Goal: Information Seeking & Learning: Learn about a topic

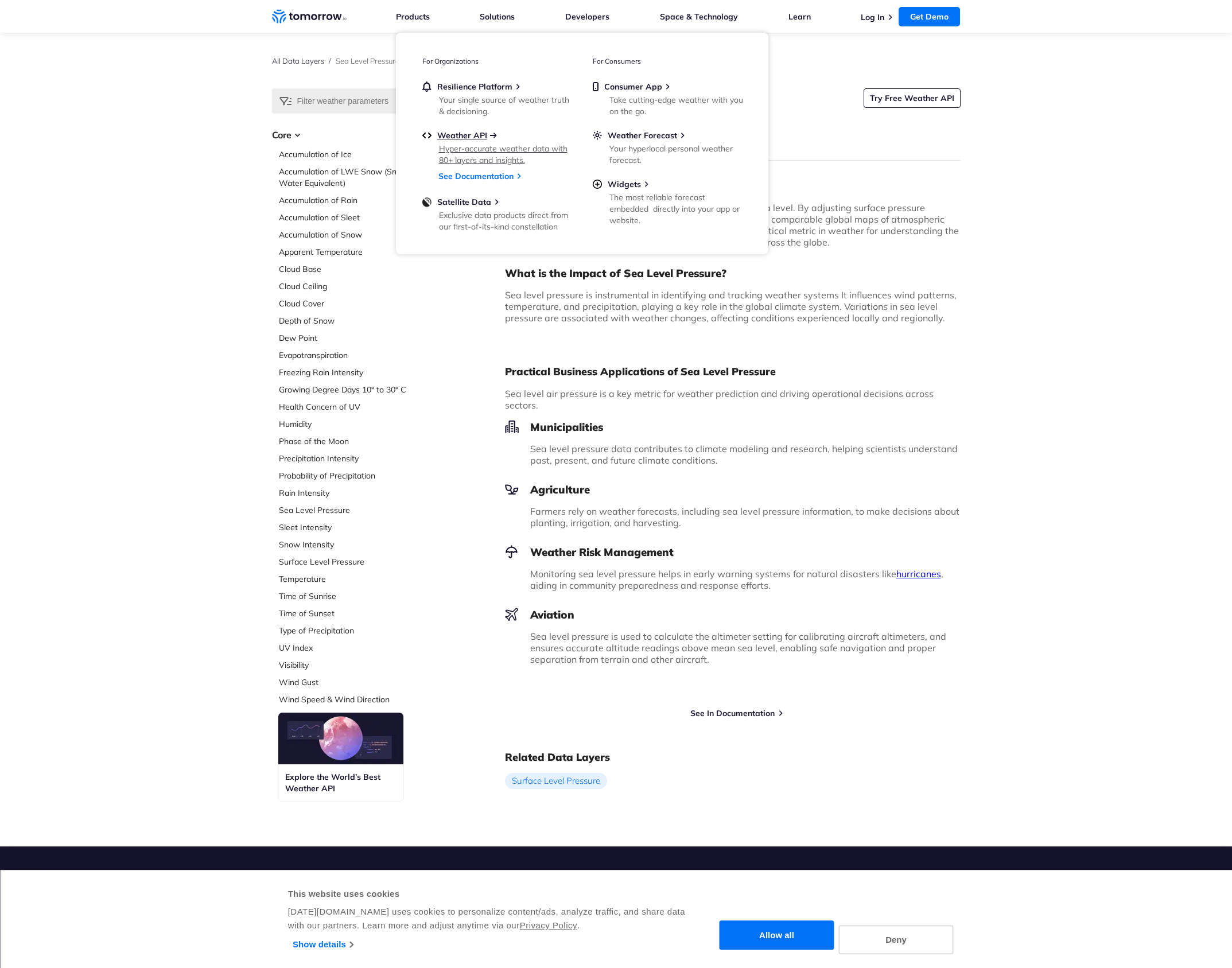
click at [461, 138] on span "Weather API" at bounding box center [461, 135] width 50 height 10
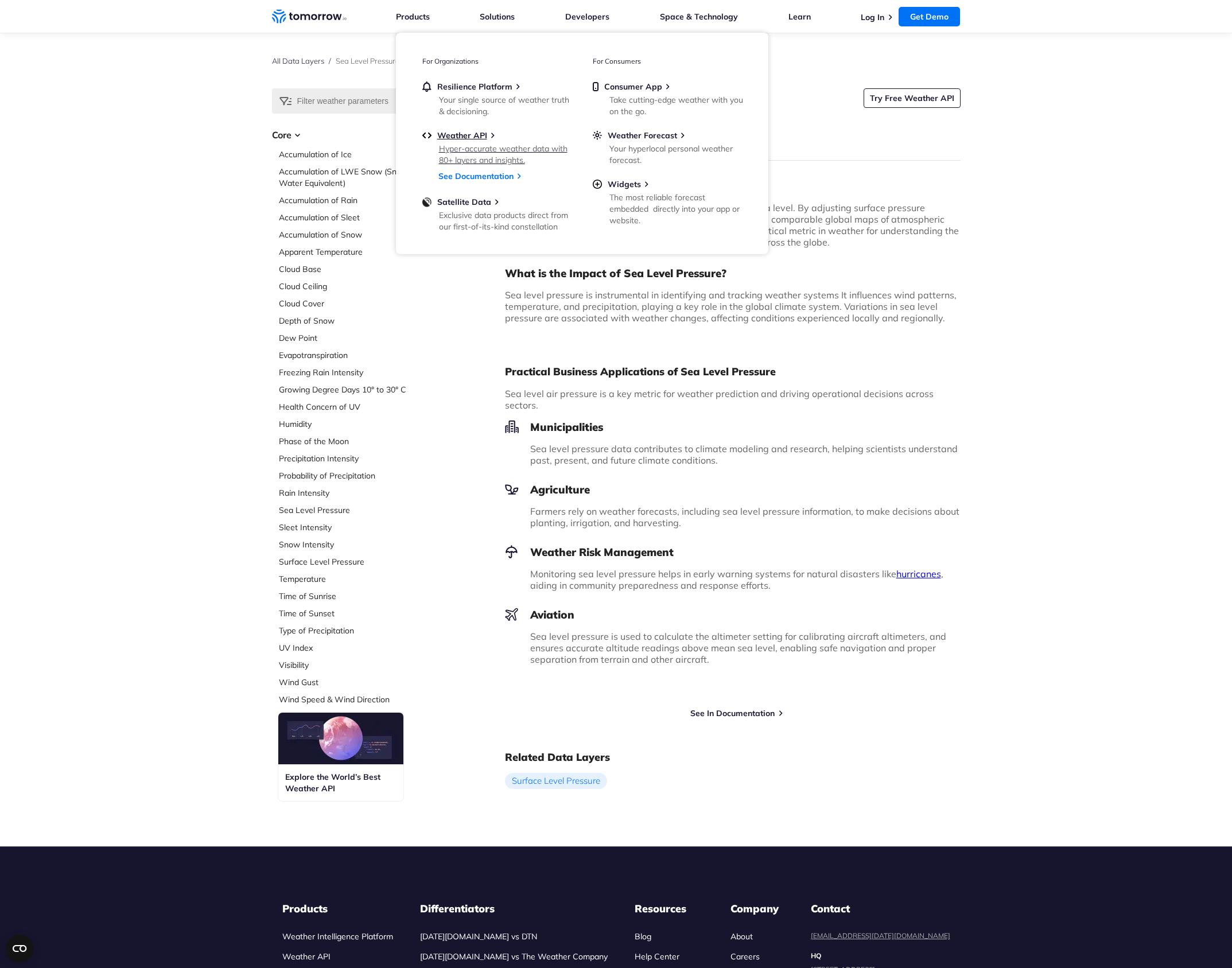
click at [491, 148] on div "Hyper-accurate weather data with 80+ layers and insights." at bounding box center [506, 154] width 134 height 23
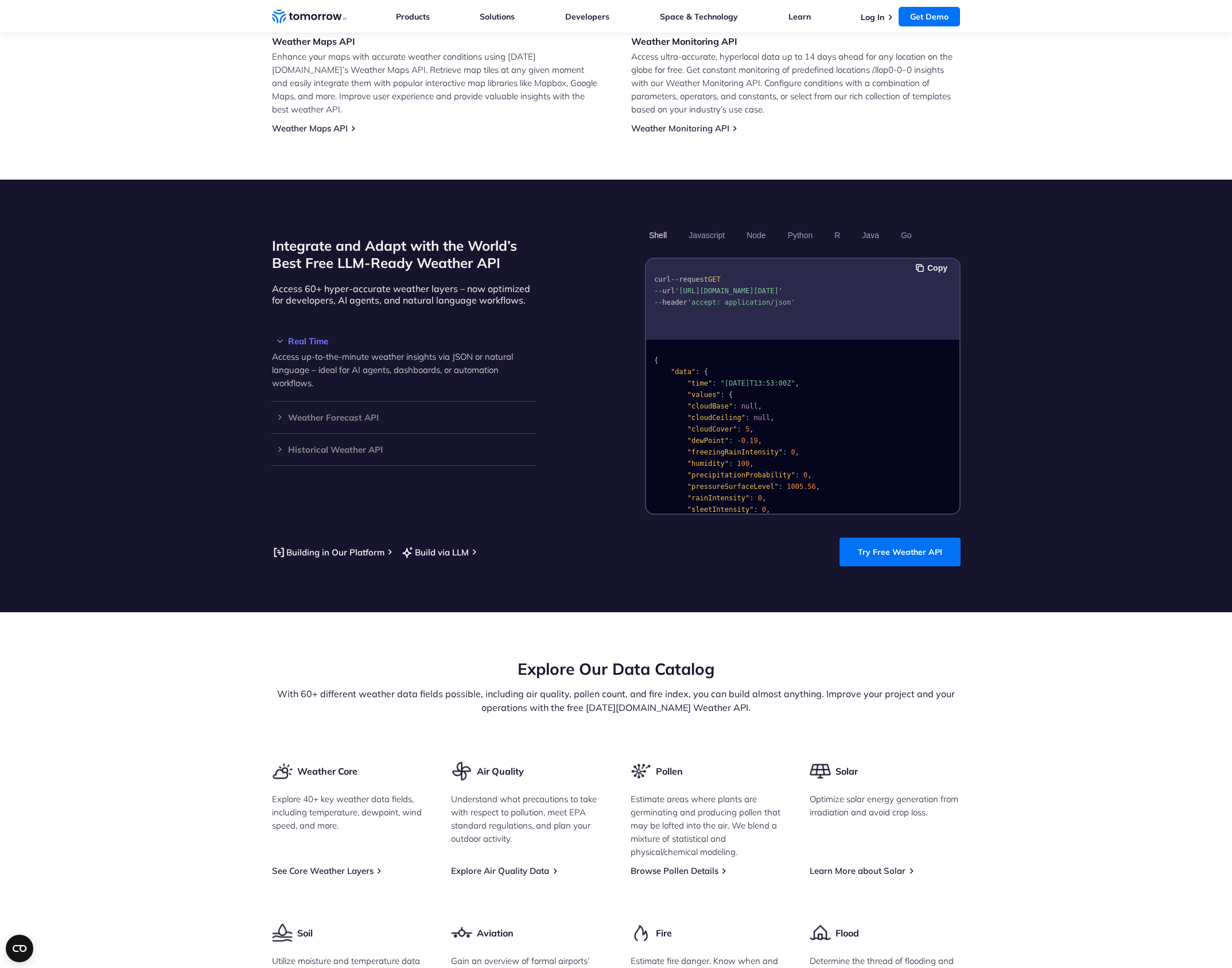
scroll to position [823, 0]
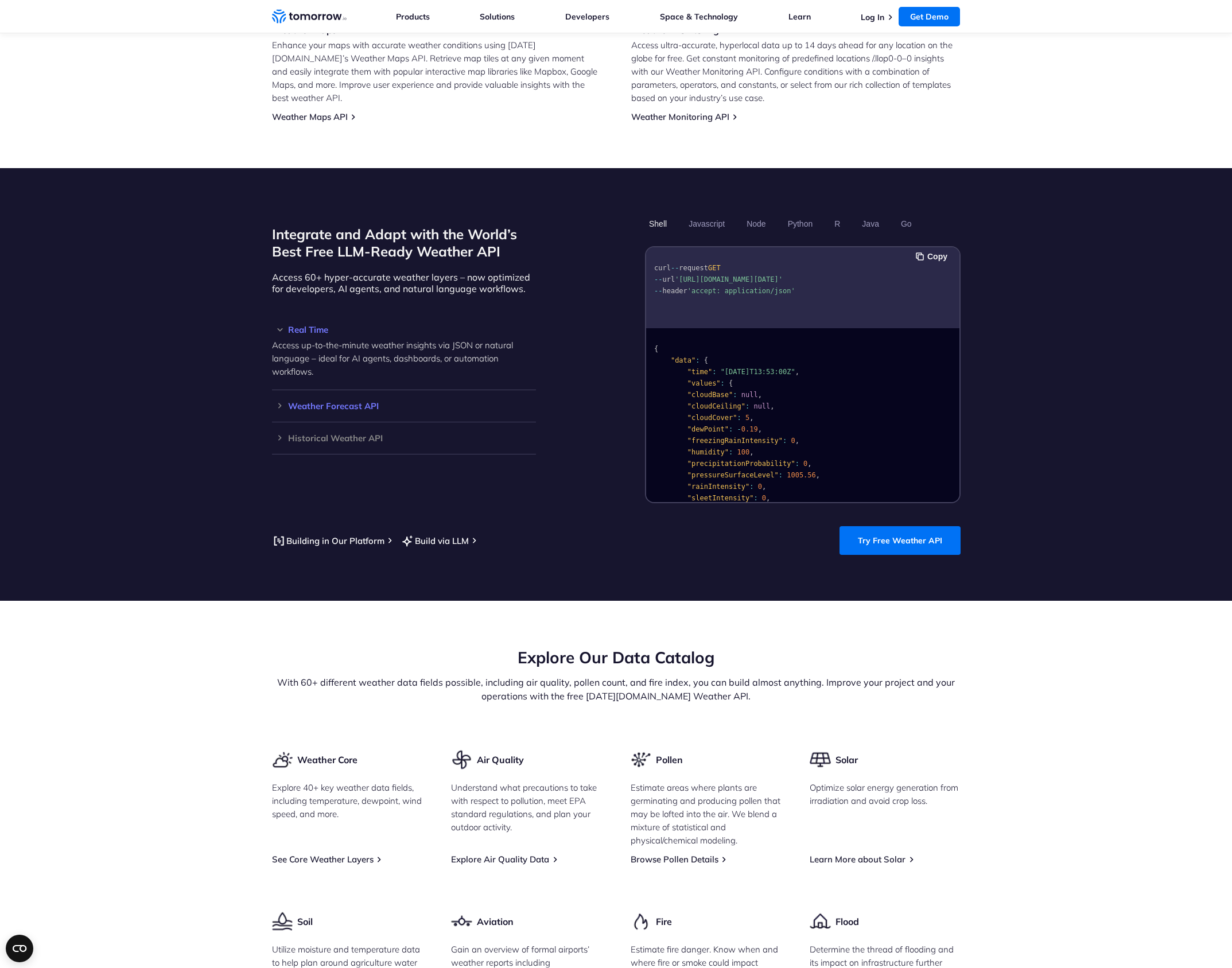
click at [279, 402] on h3 "Weather Forecast API" at bounding box center [404, 406] width 264 height 9
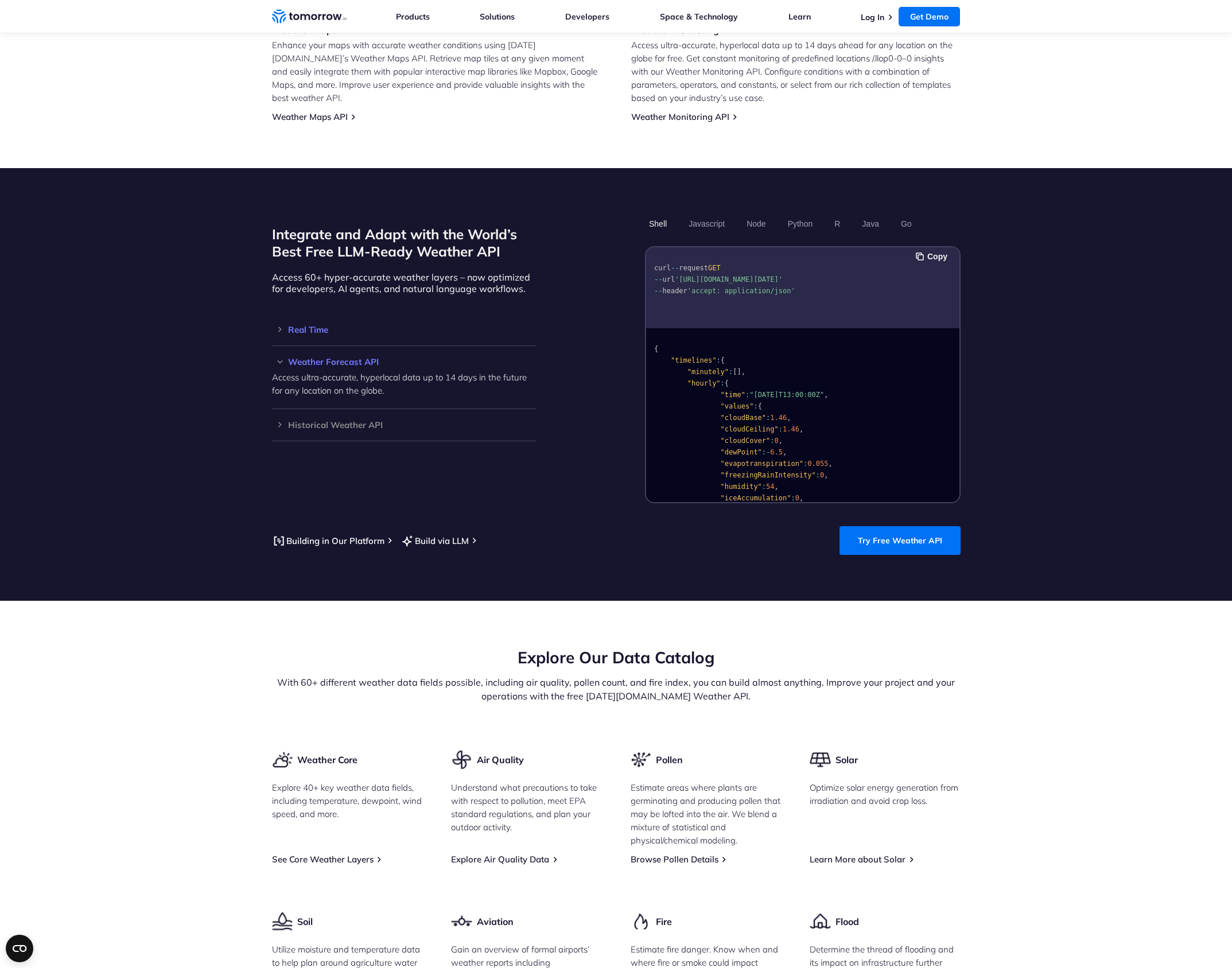
click at [280, 326] on h3 "Real Time" at bounding box center [404, 330] width 264 height 9
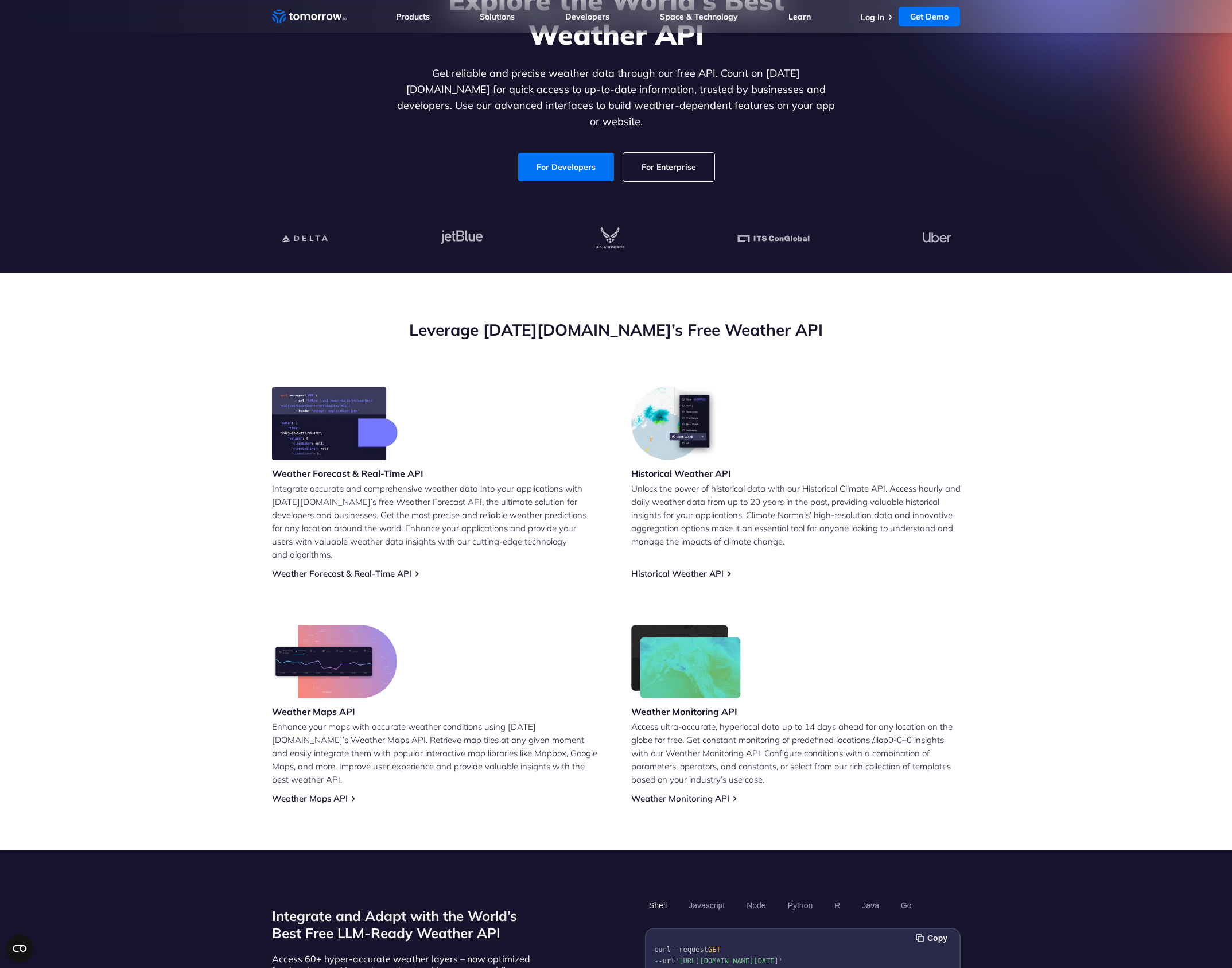
scroll to position [0, 0]
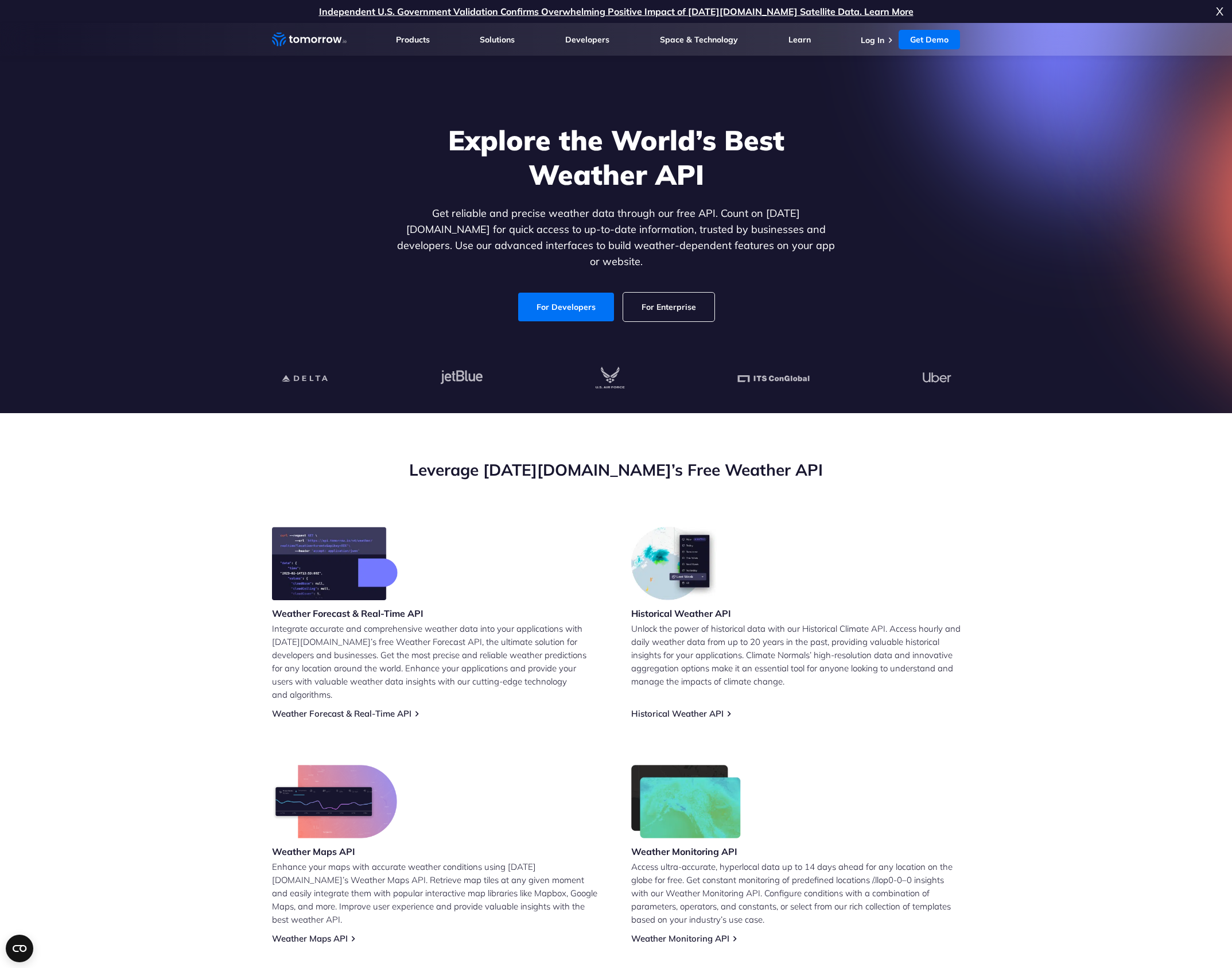
click at [73, 546] on section "Leverage Tomorrow.io’s Free Weather API Weather Forecast & Real-Time API Integr…" at bounding box center [616, 701] width 1232 height 577
click at [298, 39] on icon "Home link" at bounding box center [297, 39] width 6 height 6
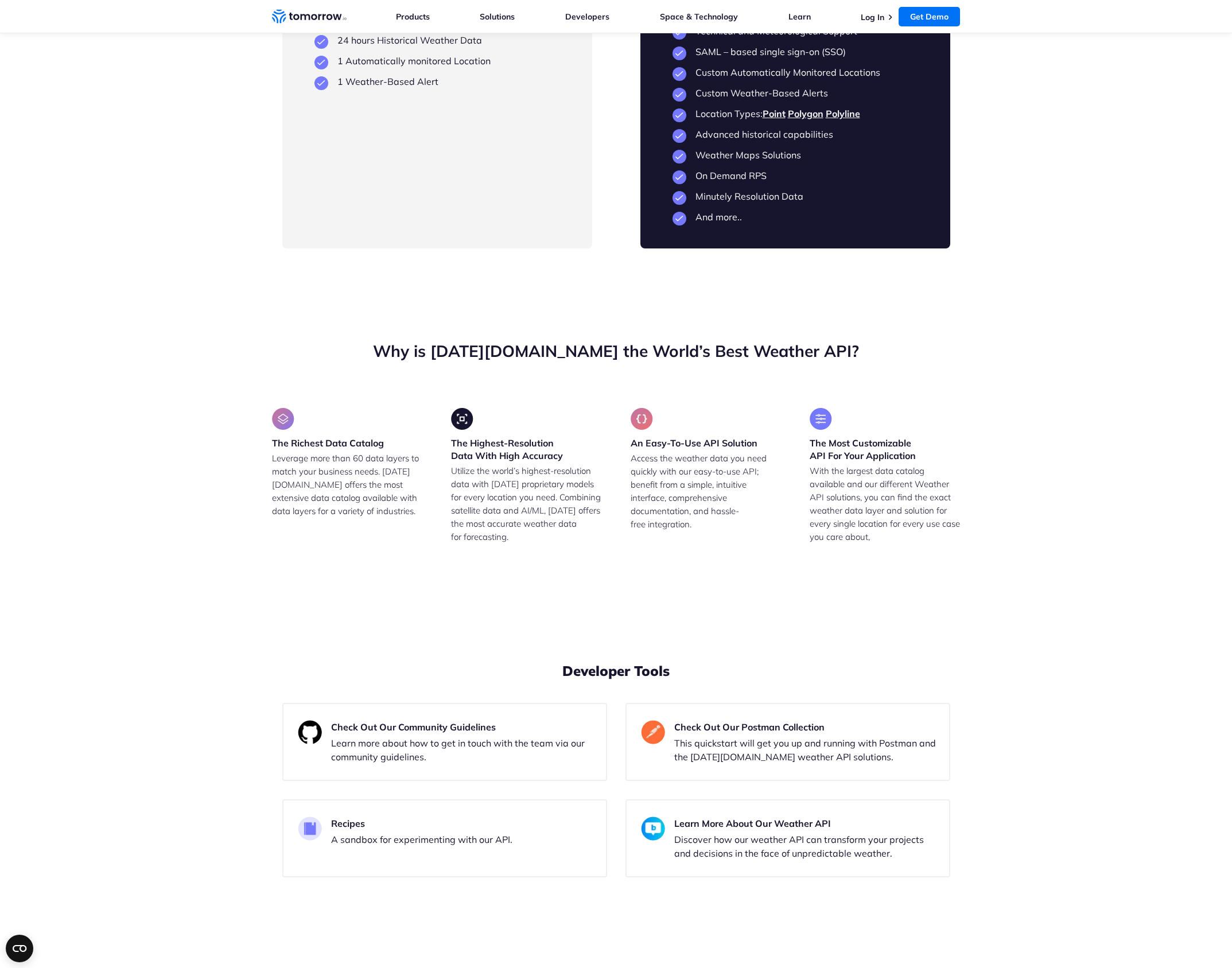
scroll to position [2473, 0]
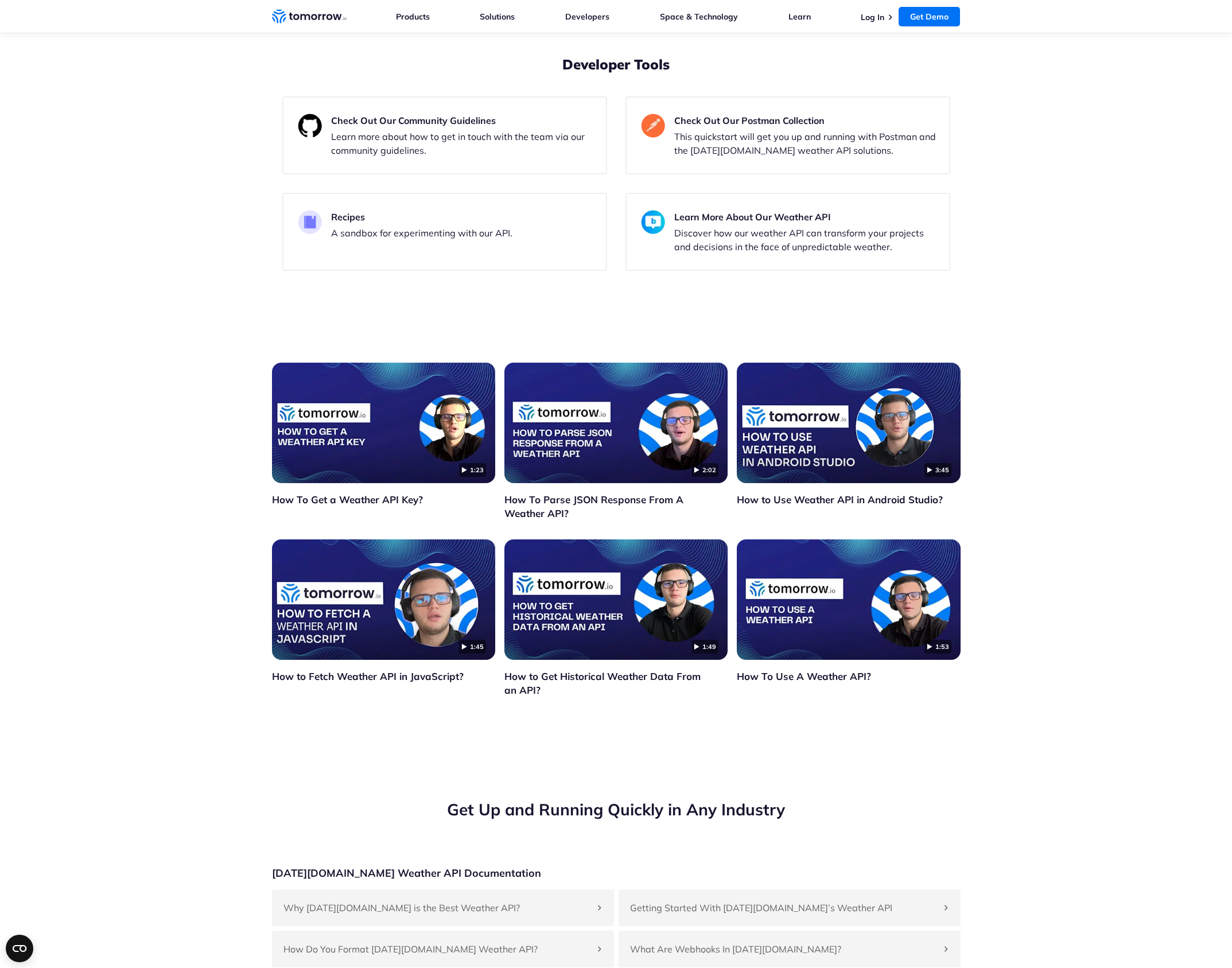
scroll to position [3081, 0]
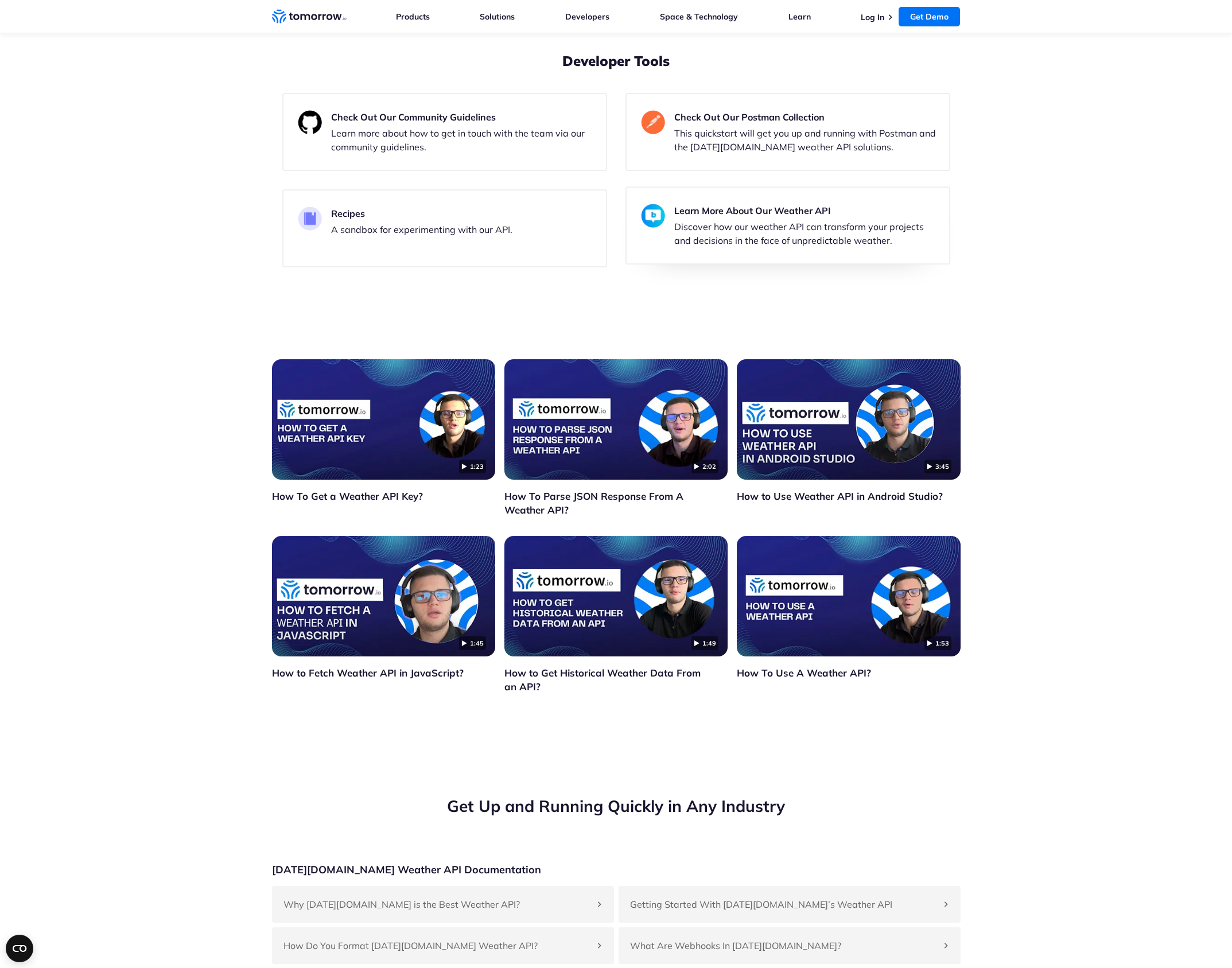
click at [724, 218] on h3 "Learn More About Our Weather API" at bounding box center [808, 210] width 267 height 13
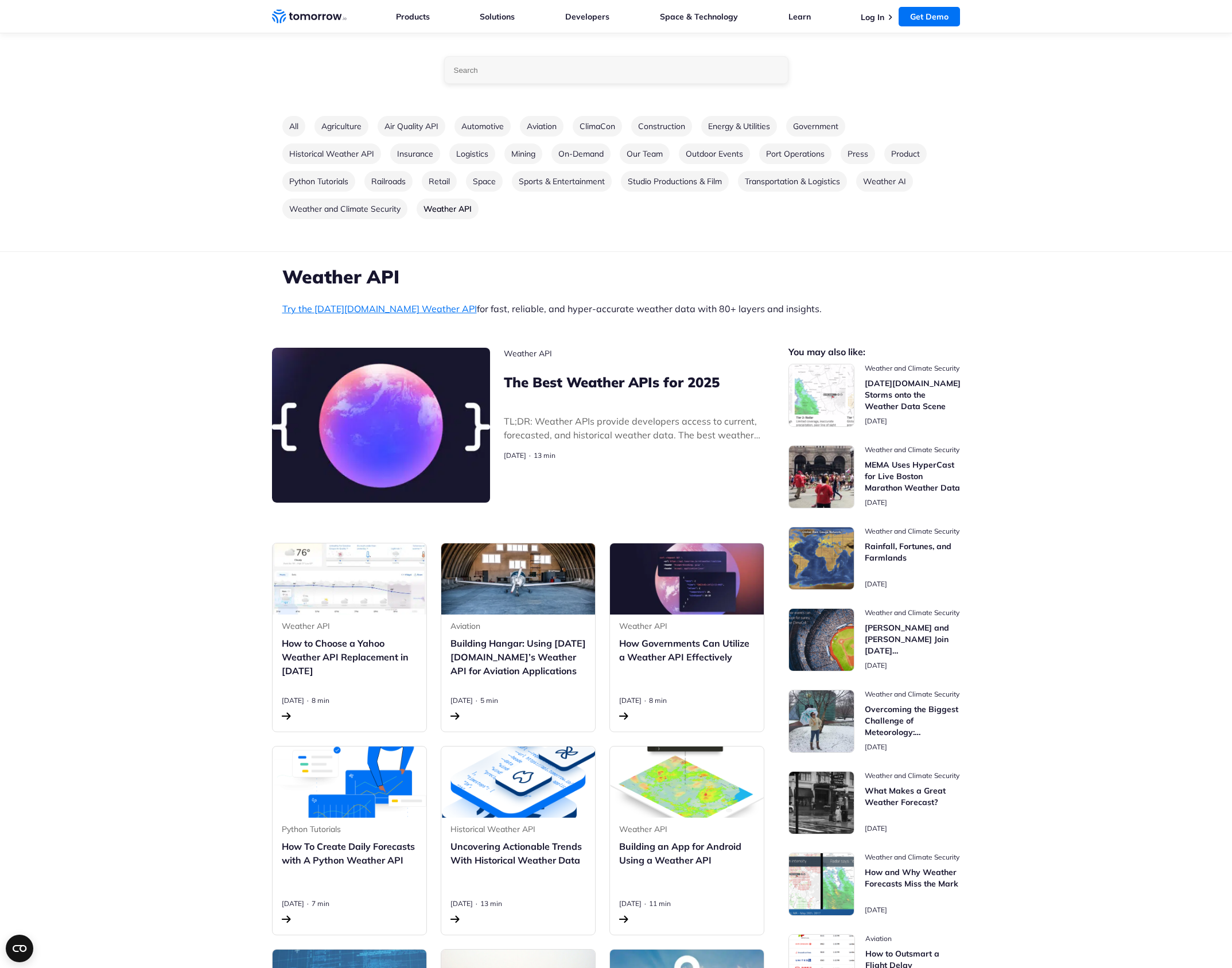
click at [520, 74] on input "Type a search term" at bounding box center [616, 69] width 345 height 28
type input "sea level"
click at [590, 382] on h3 "The Best Weather APIs for 2025" at bounding box center [634, 382] width 260 height 18
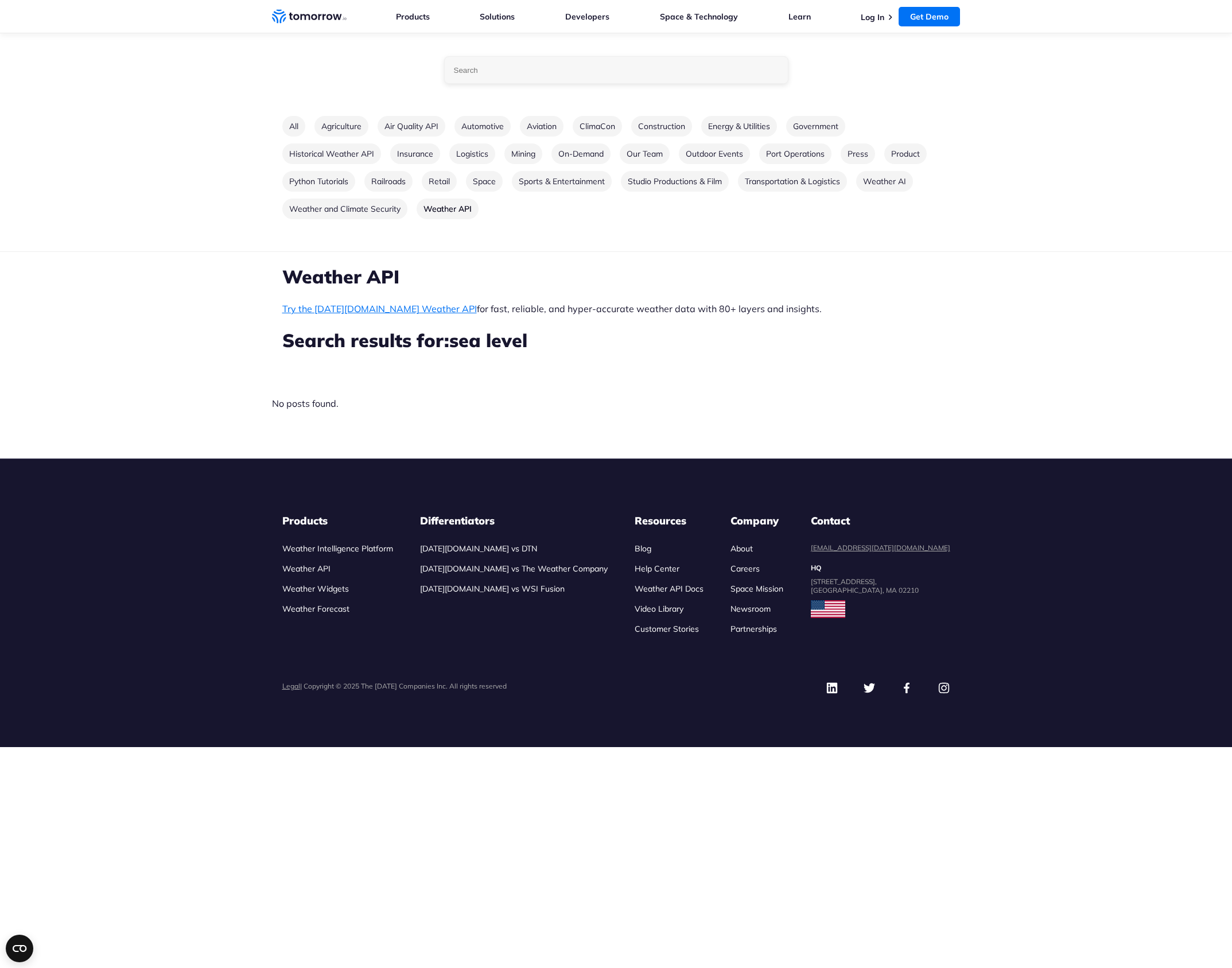
click at [499, 76] on input "Type a search term" at bounding box center [616, 69] width 345 height 28
type input "sea pressure"
click at [875, 16] on link "Log In" at bounding box center [872, 17] width 24 height 10
click at [345, 311] on link "Try the Tomorrow.io Weather API" at bounding box center [379, 308] width 195 height 12
click at [869, 305] on p "Try the Tomorrow.io Weather API for fast, reliable, and hyper-accurate weather …" at bounding box center [616, 308] width 668 height 13
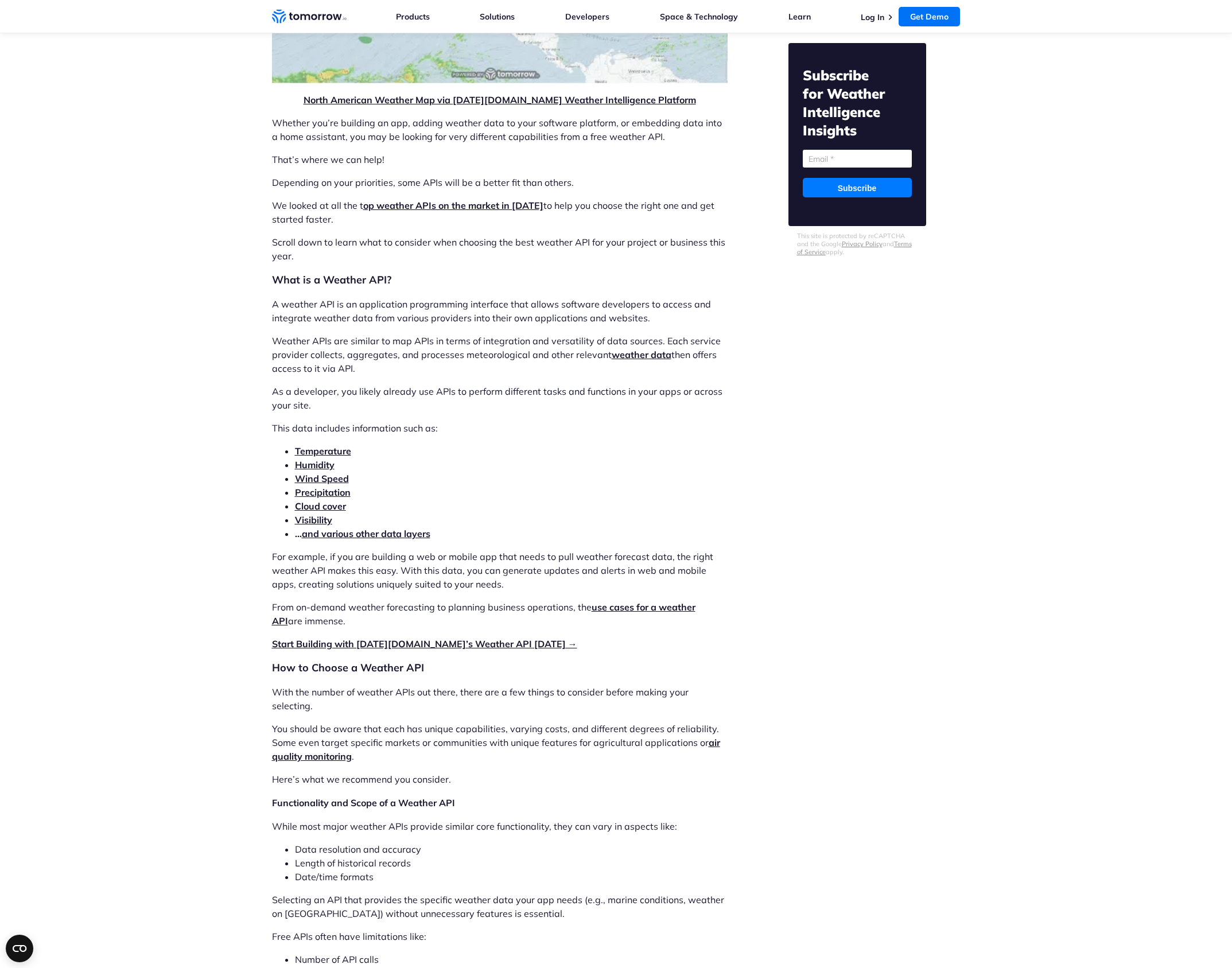
scroll to position [968, 0]
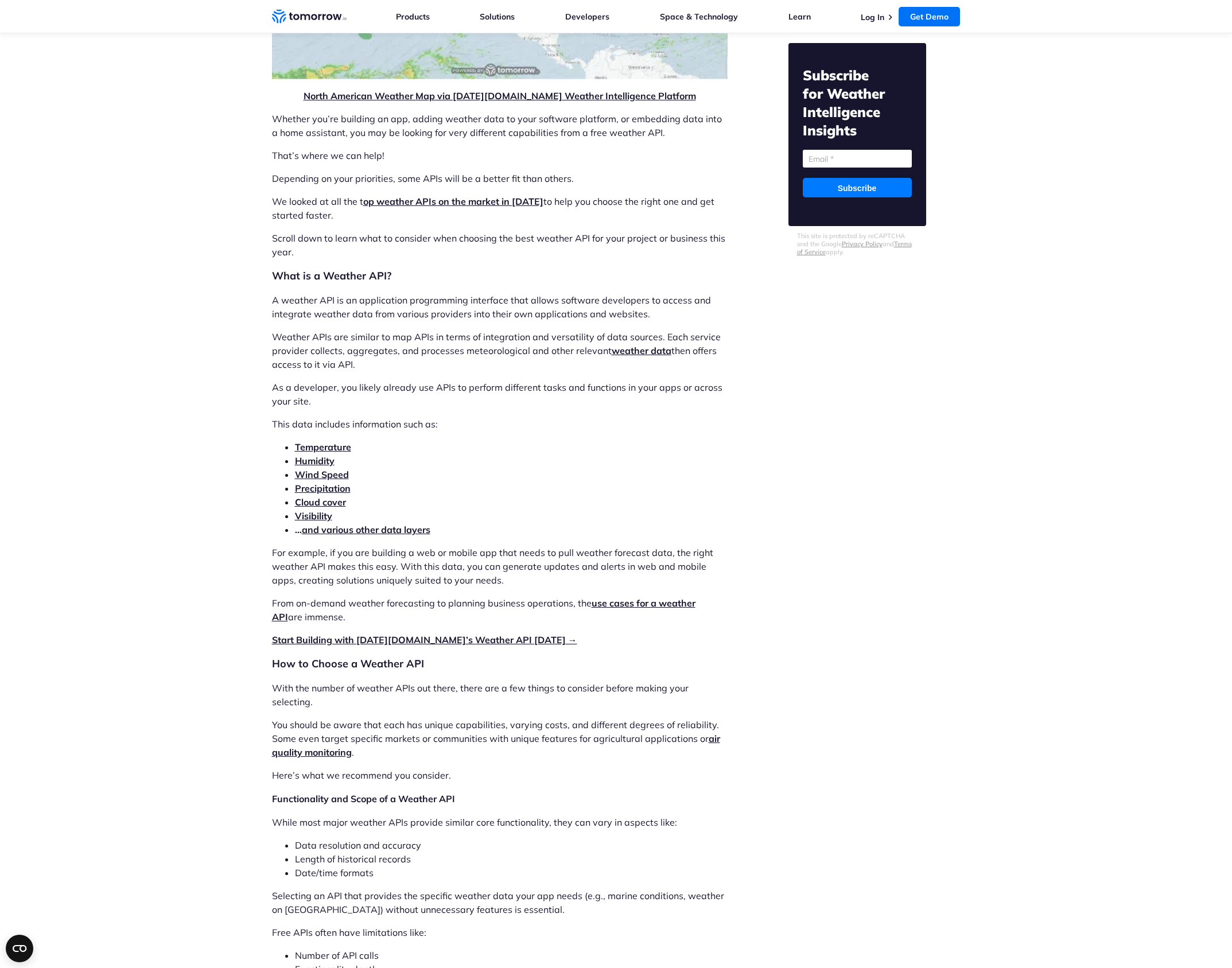
click at [382, 528] on link "and various other data layers" at bounding box center [366, 529] width 129 height 12
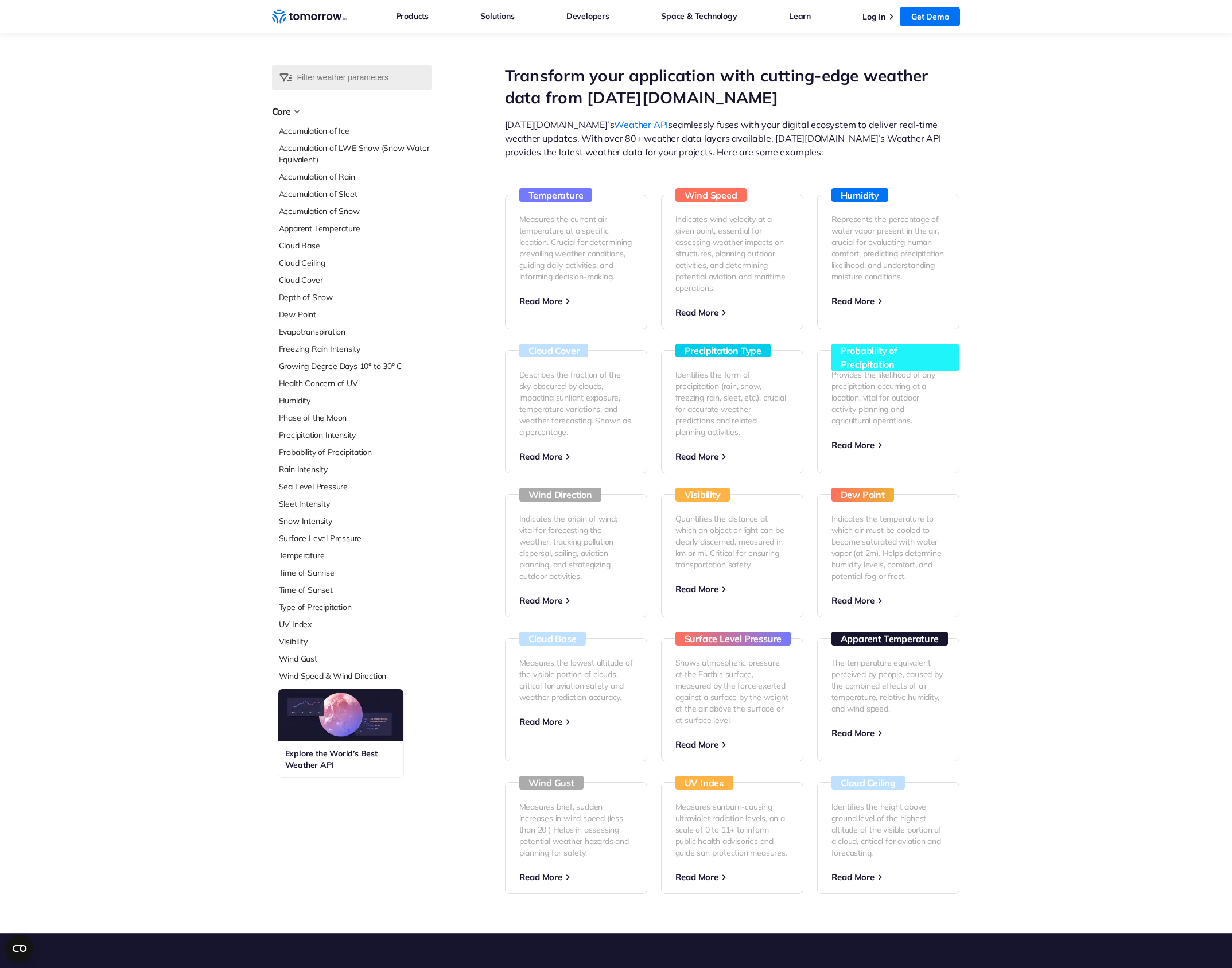
click at [299, 540] on link "Surface Level Pressure" at bounding box center [356, 538] width 153 height 12
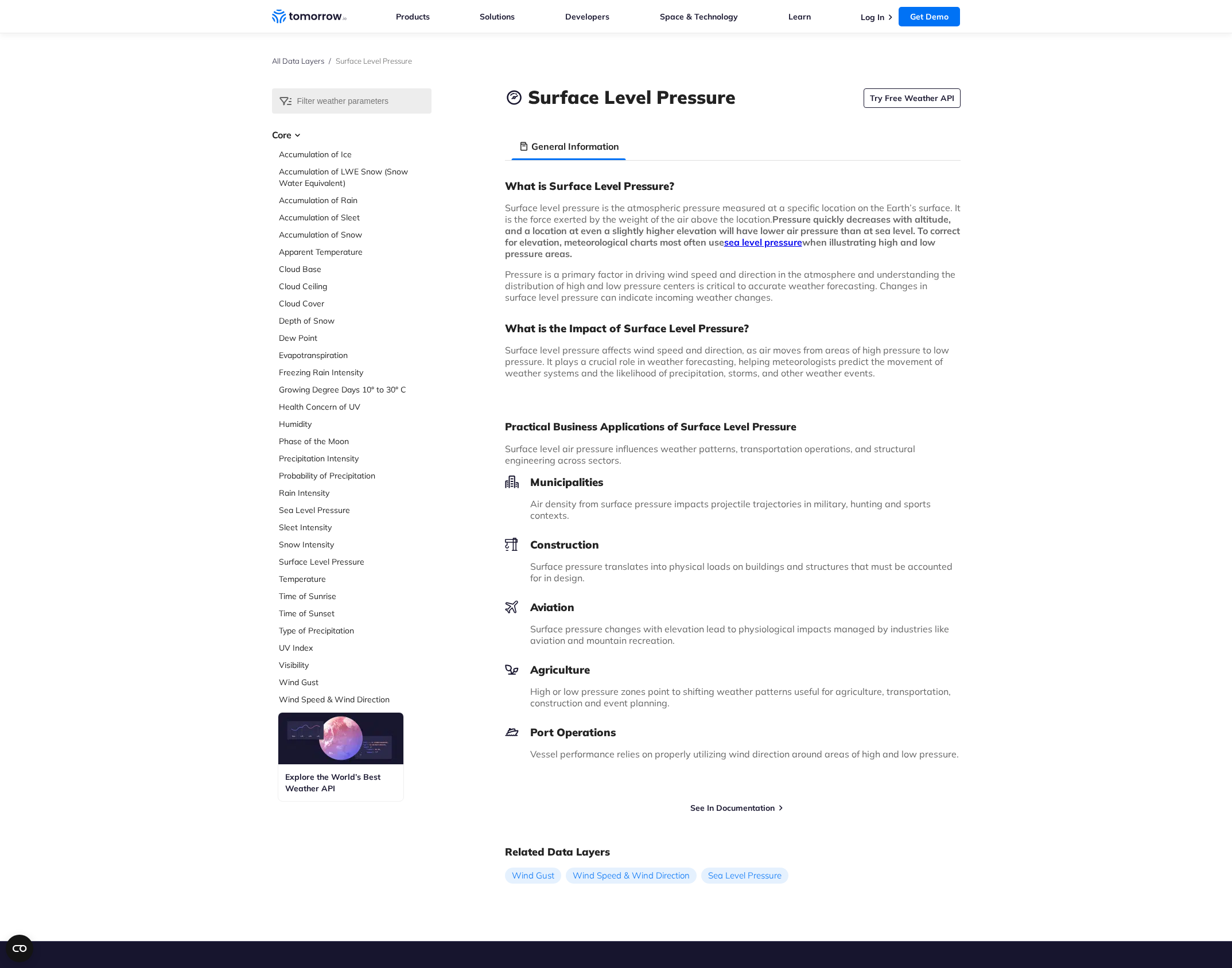
click at [802, 245] on link "sea level pressure" at bounding box center [763, 242] width 78 height 12
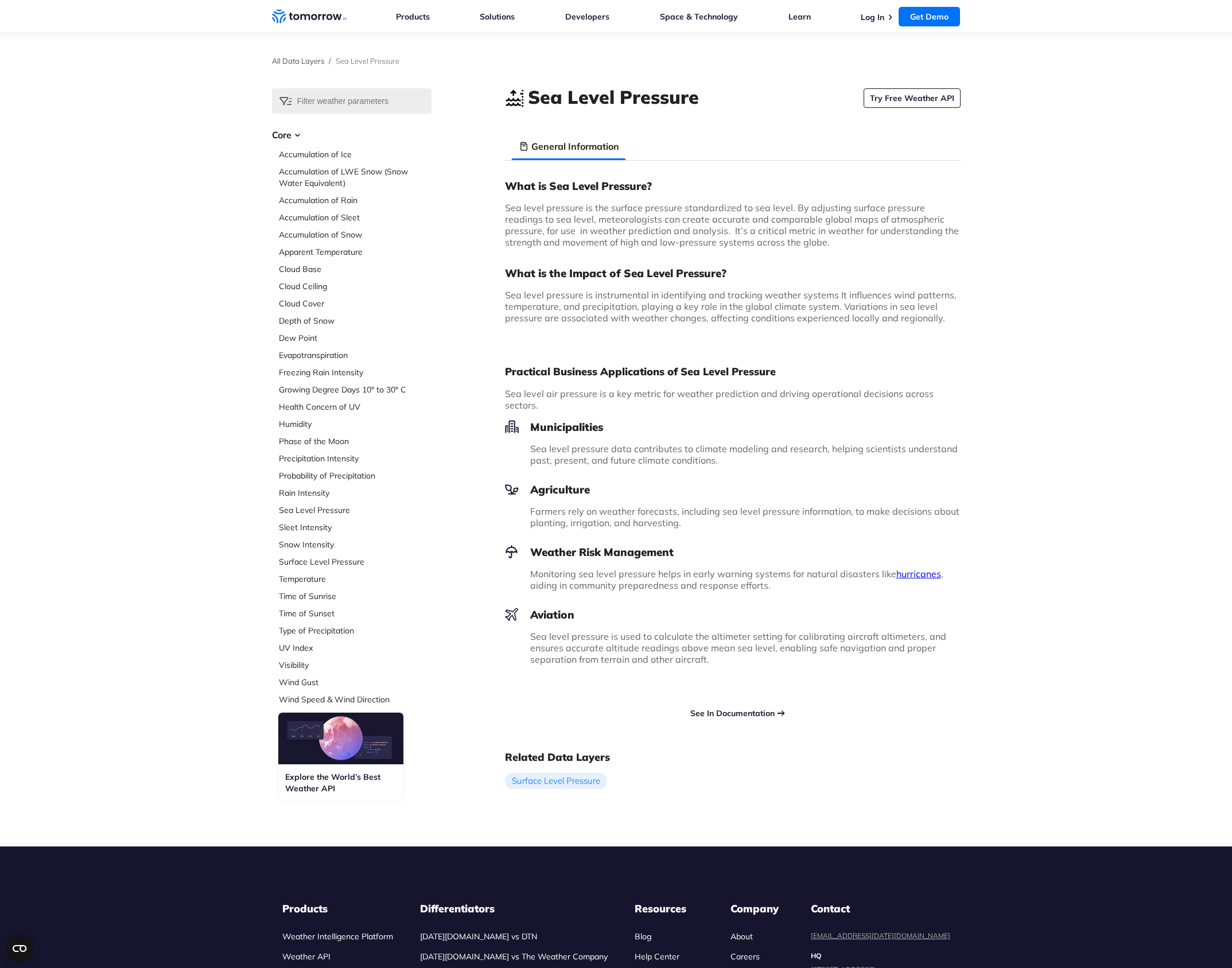
click at [757, 714] on link "See In Documentation" at bounding box center [732, 713] width 84 height 10
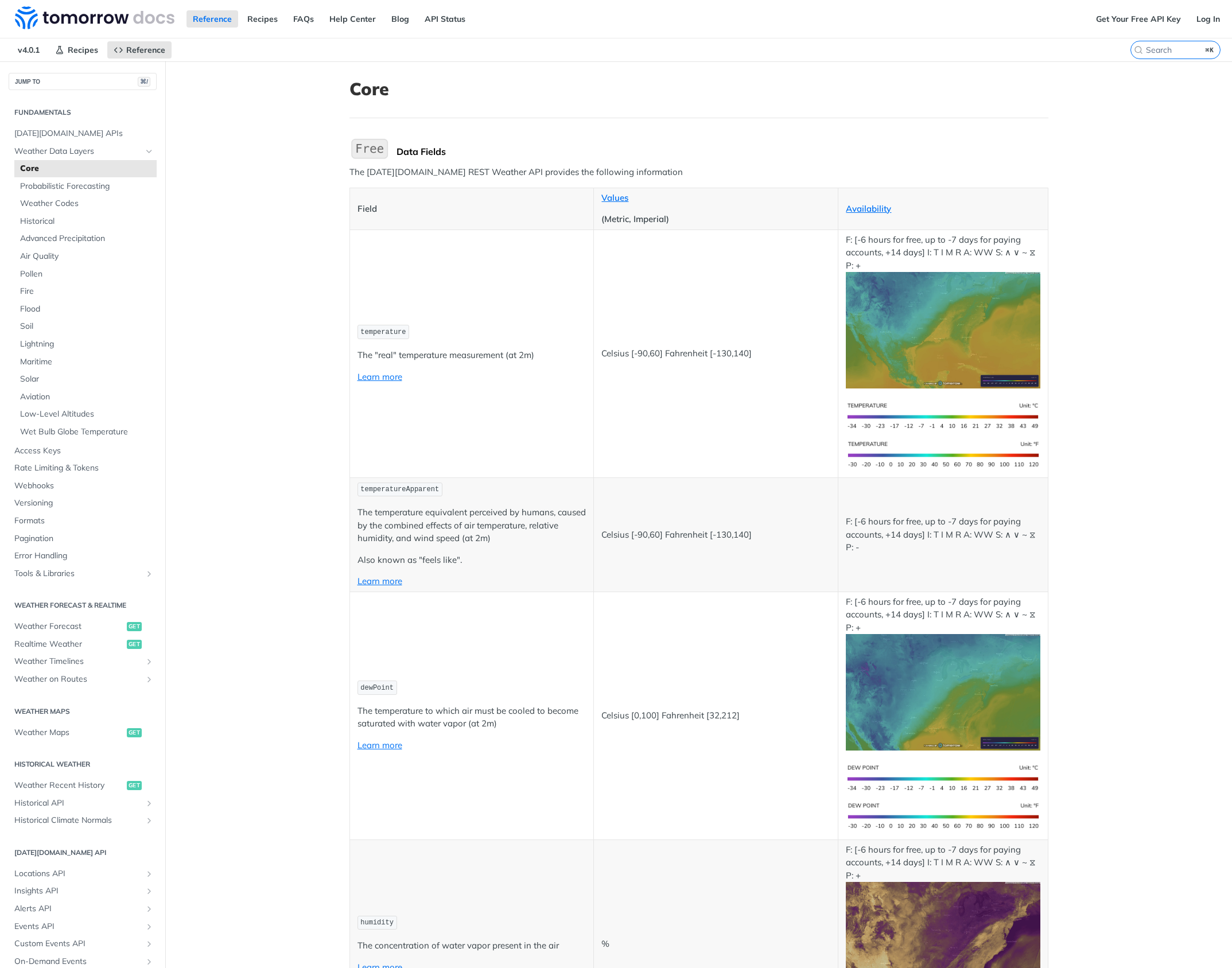
scroll to position [1441, 0]
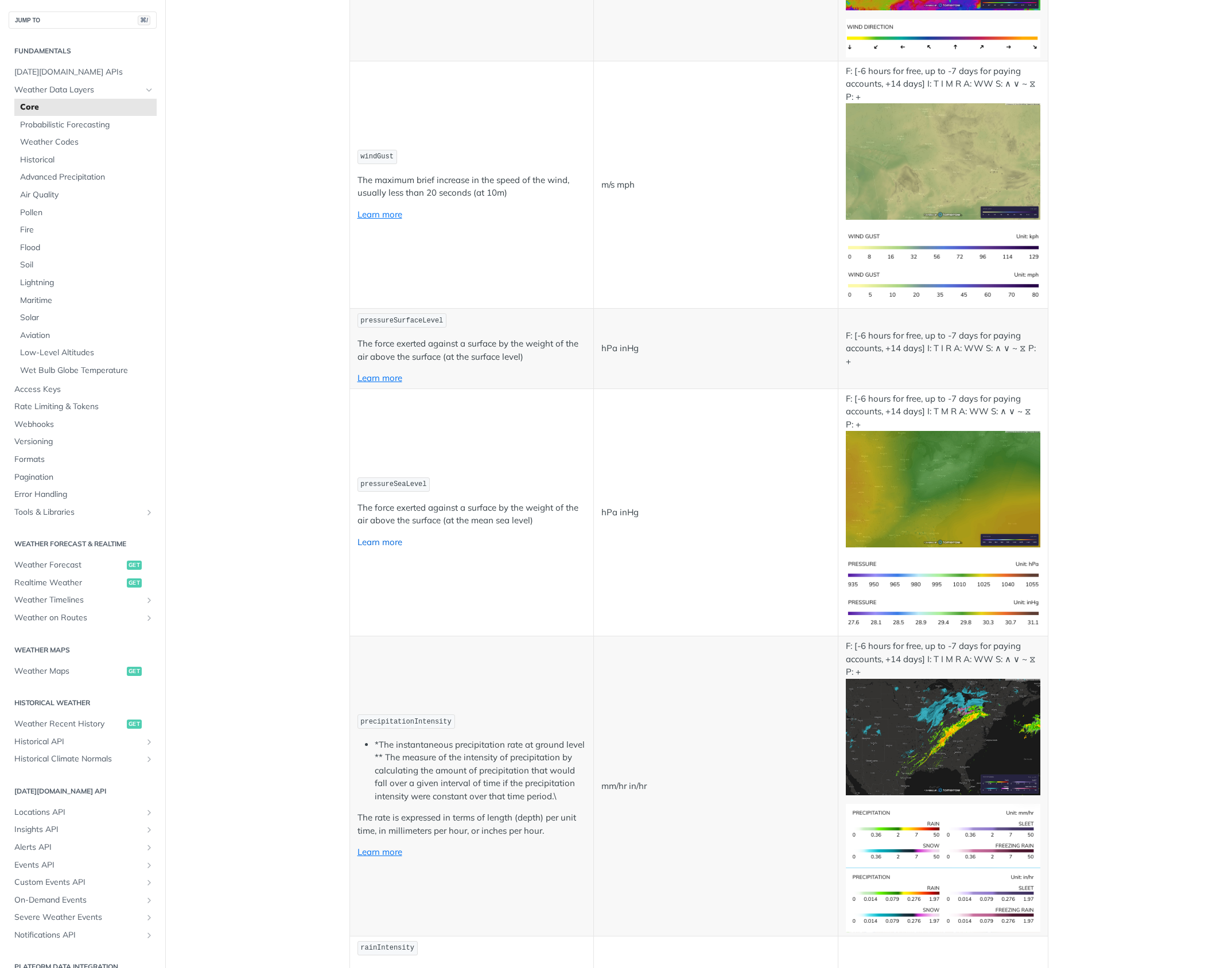
click at [395, 544] on link "Learn more" at bounding box center [379, 542] width 45 height 11
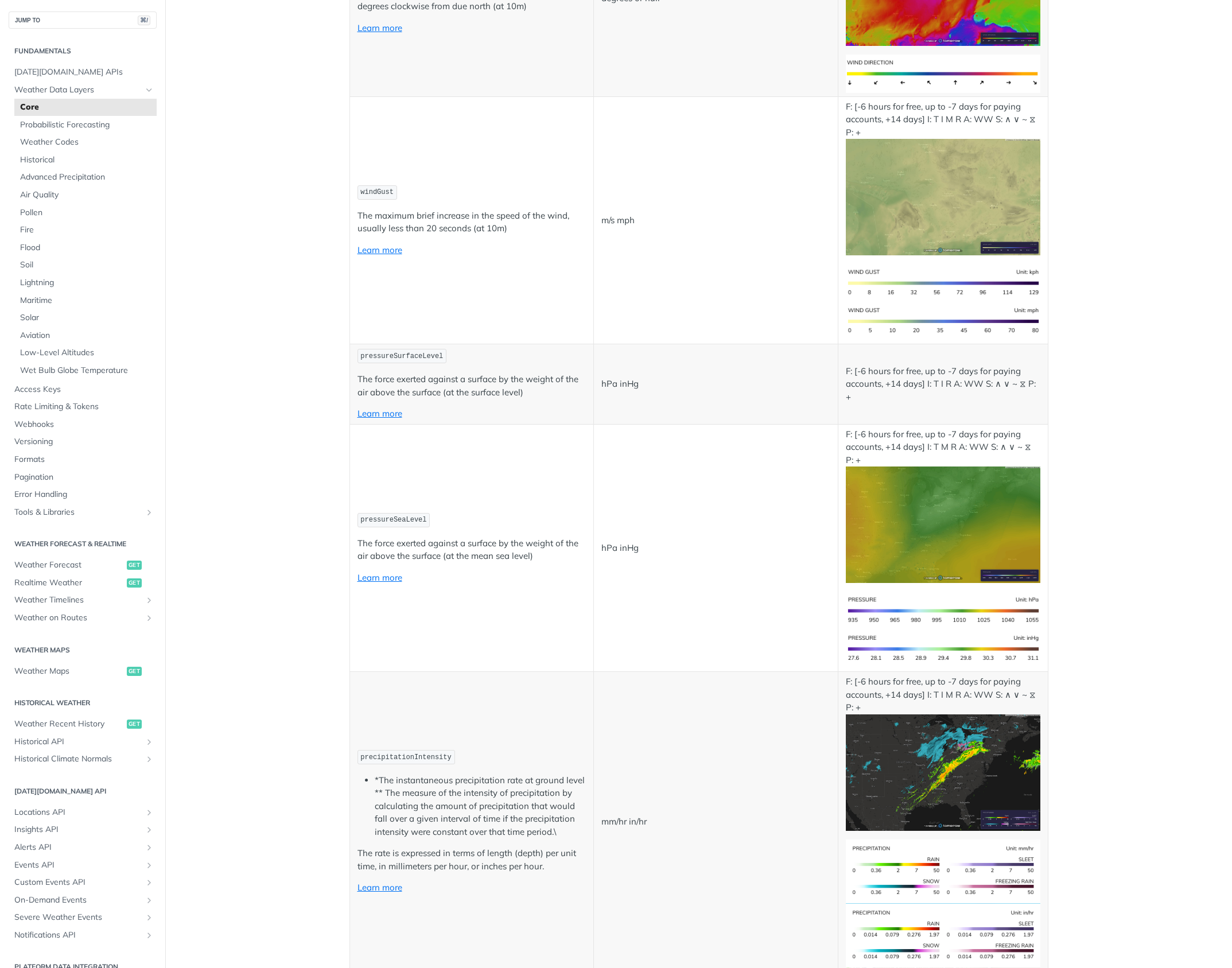
scroll to position [1407, 0]
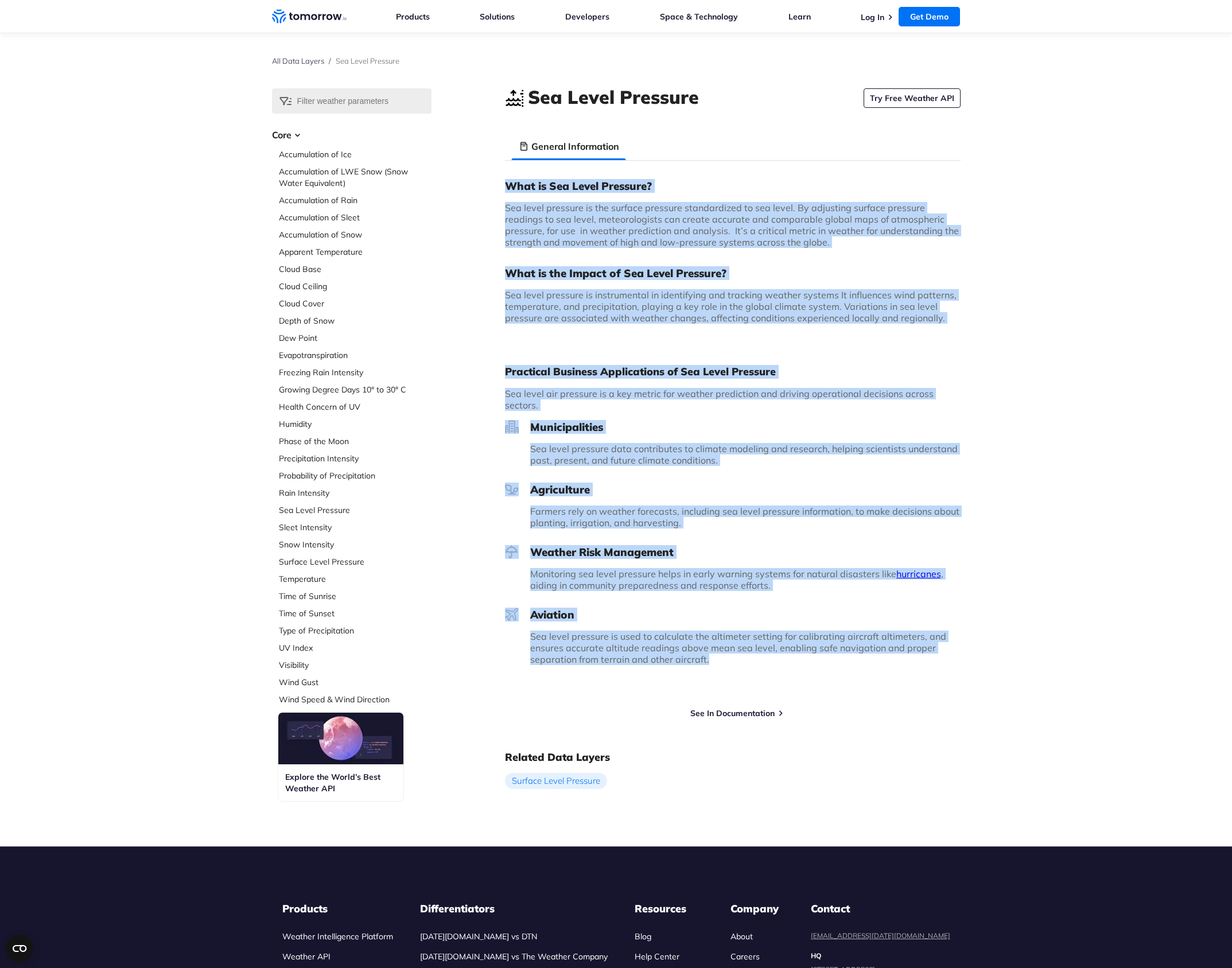
drag, startPoint x: 0, startPoint y: 0, endPoint x: 495, endPoint y: 187, distance: 529.1
click at [495, 187] on div "Select Data Layer Core Accumulation of Ice Accumulation of LWE Snow (Snow Water…" at bounding box center [616, 448] width 689 height 719
copy div "Lore ip Dol Sitam Consecte? Adi elits doeiusmo te inc utlabor etdolore magnaali…"
click at [1024, 323] on div "Select Data Layer Core Accumulation of Ice Accumulation of LWE Snow (Snow Water…" at bounding box center [616, 448] width 1232 height 719
